Goal: Task Accomplishment & Management: Use online tool/utility

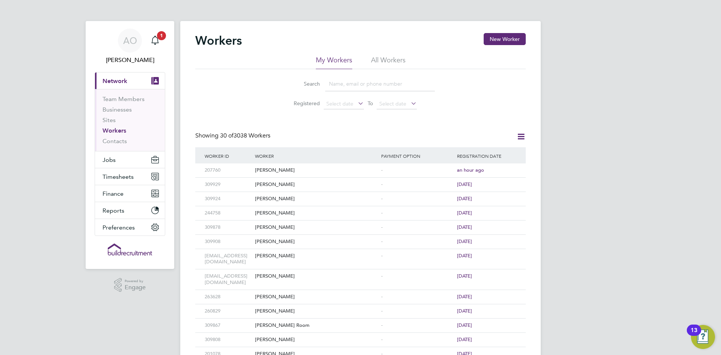
click at [361, 83] on input at bounding box center [380, 84] width 110 height 15
click at [344, 84] on input at bounding box center [380, 84] width 110 height 15
paste input "[PERSON_NAME]"
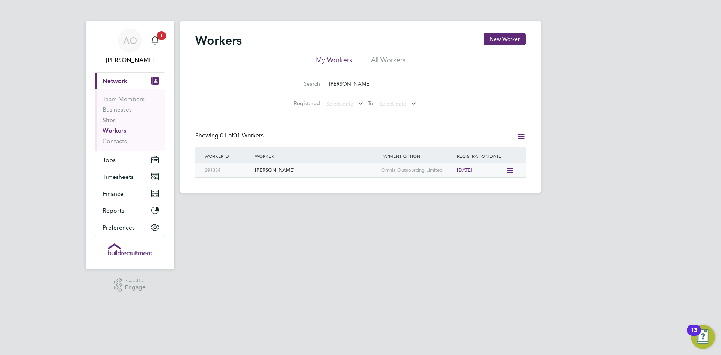
type input "[PERSON_NAME]"
click at [284, 171] on div "[PERSON_NAME]" at bounding box center [316, 170] width 126 height 14
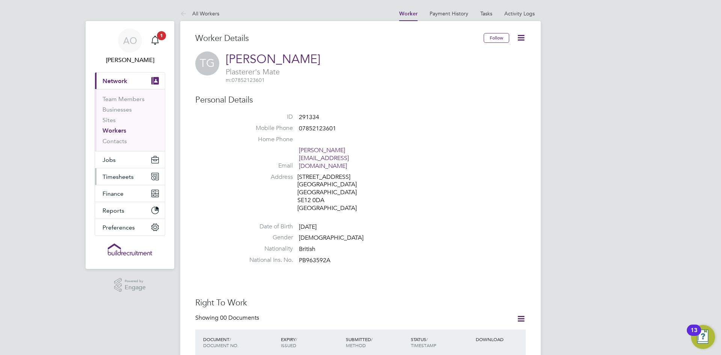
click at [125, 174] on span "Timesheets" at bounding box center [118, 176] width 31 height 7
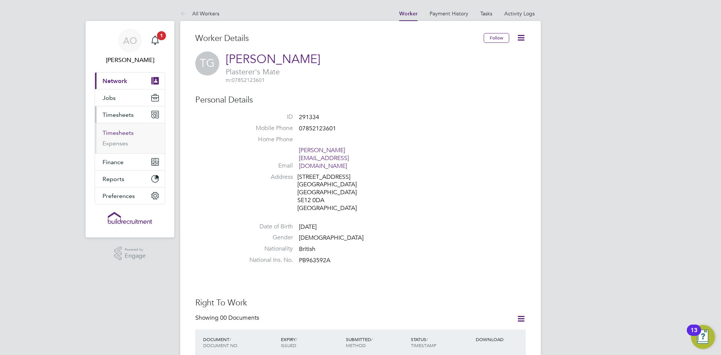
click at [114, 133] on link "Timesheets" at bounding box center [118, 132] width 31 height 7
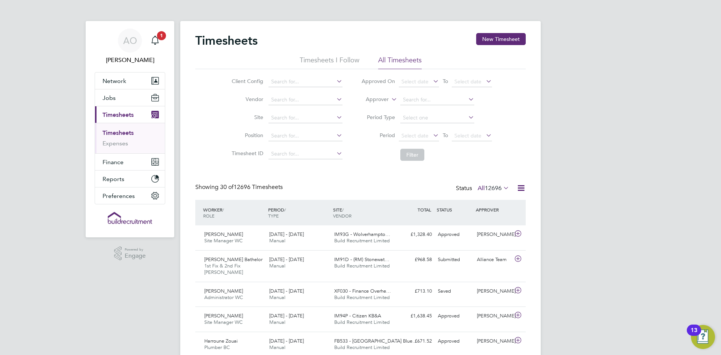
click at [383, 100] on label "Approver" at bounding box center [372, 100] width 34 height 8
click at [376, 109] on li "Worker" at bounding box center [370, 108] width 37 height 10
click at [426, 98] on input at bounding box center [438, 100] width 74 height 11
paste input "[PERSON_NAME]"
type input "[PERSON_NAME]"
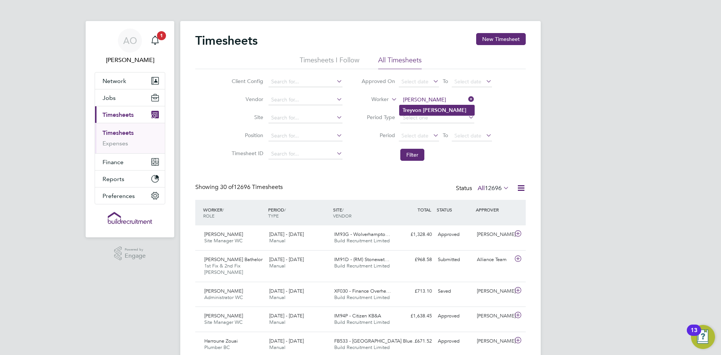
click at [421, 108] on b "Treyvon" at bounding box center [412, 110] width 19 height 6
click at [421, 155] on button "Filter" at bounding box center [413, 155] width 24 height 12
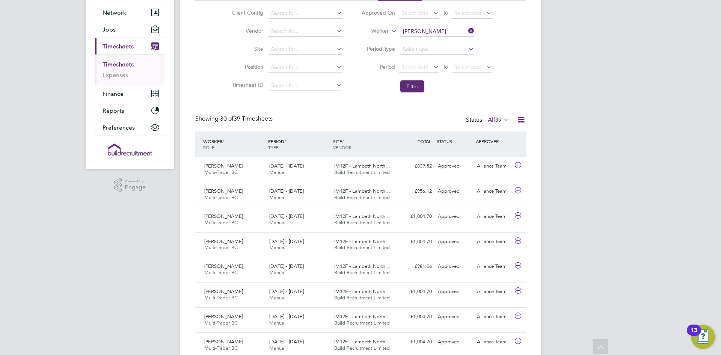
scroll to position [38, 0]
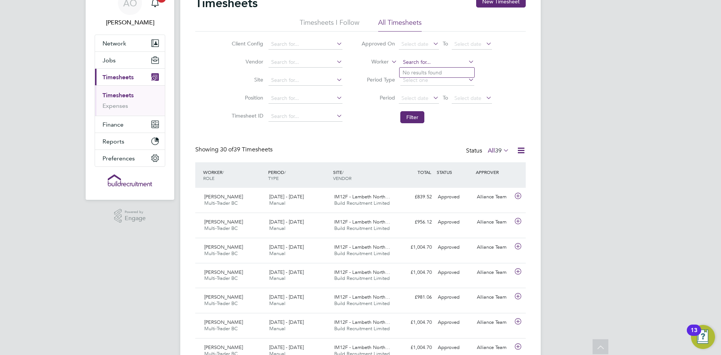
click at [452, 59] on input at bounding box center [438, 62] width 74 height 11
paste input "Liam O'Bryan"
type input "Liam O'Bryan"
click at [448, 75] on b "O'Bryan" at bounding box center [470, 73] width 44 height 6
click at [412, 118] on button "Filter" at bounding box center [413, 117] width 24 height 12
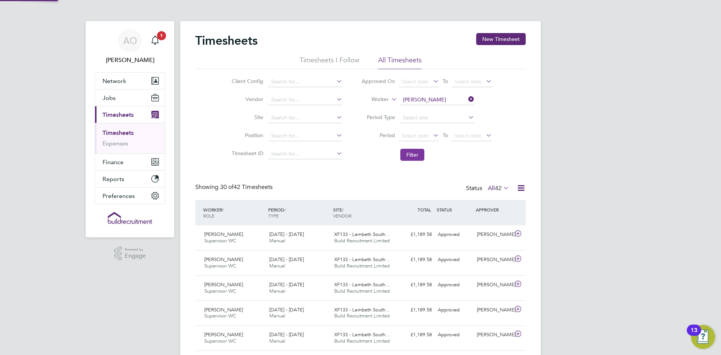
scroll to position [4, 4]
click at [439, 99] on input at bounding box center [438, 100] width 74 height 11
paste input "OLIVER BURR"
click at [440, 110] on li "Oliver Burr" at bounding box center [447, 110] width 95 height 10
type input "Oliver Burr"
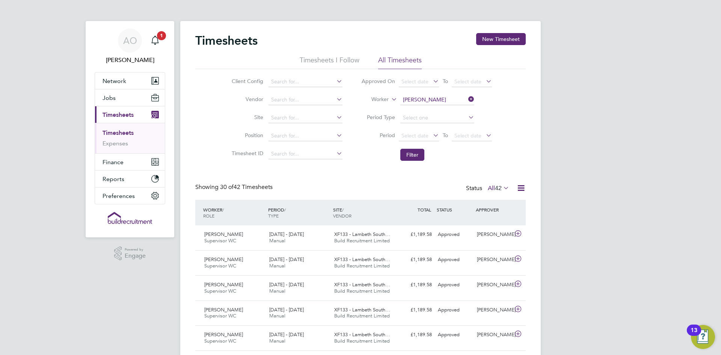
click at [410, 161] on li "Filter" at bounding box center [427, 155] width 150 height 20
click at [410, 156] on button "Filter" at bounding box center [413, 155] width 24 height 12
